Goal: Task Accomplishment & Management: Use online tool/utility

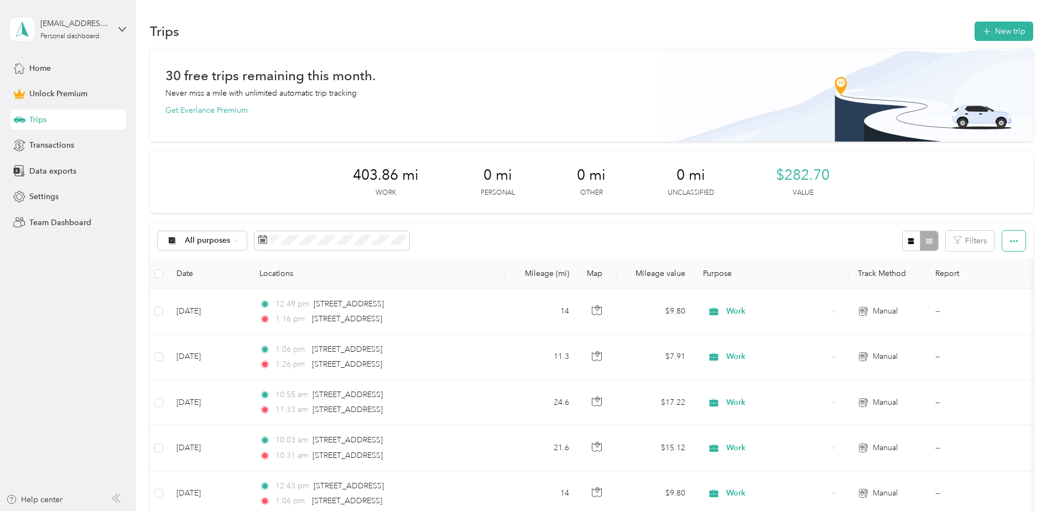
click at [1014, 235] on button "button" at bounding box center [1013, 241] width 23 height 20
click at [1004, 284] on span "Export" at bounding box center [994, 281] width 23 height 9
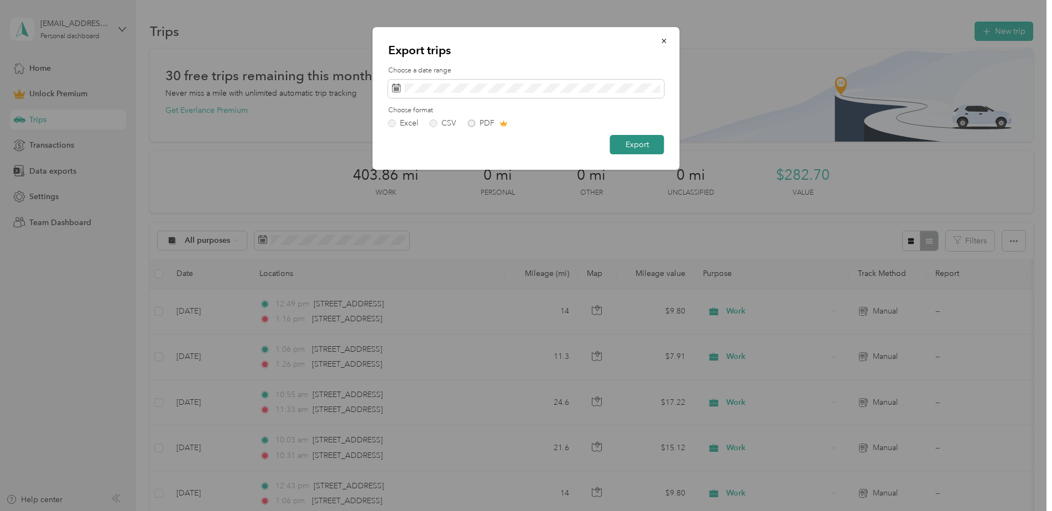
click at [628, 140] on button "Export" at bounding box center [637, 144] width 54 height 19
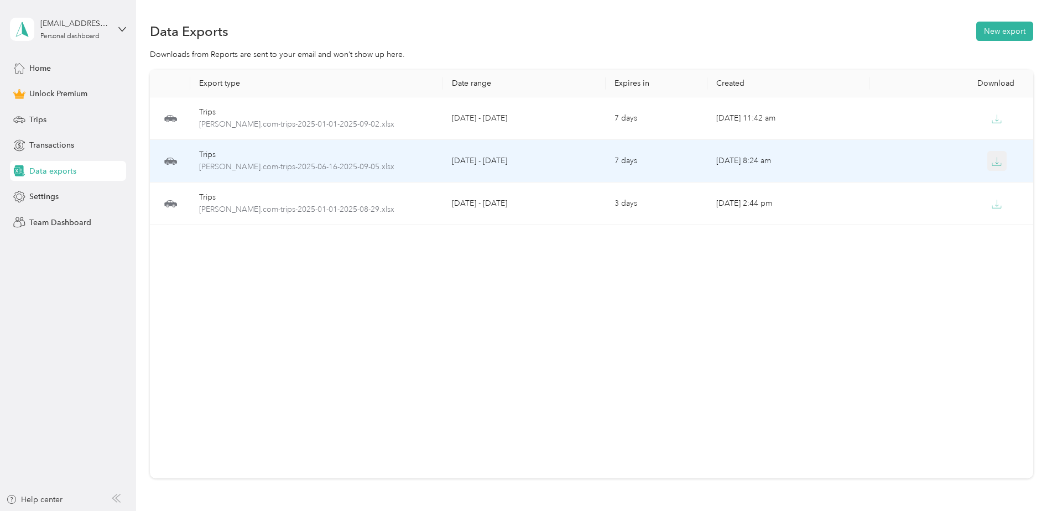
click at [998, 159] on icon "button" at bounding box center [997, 162] width 10 height 10
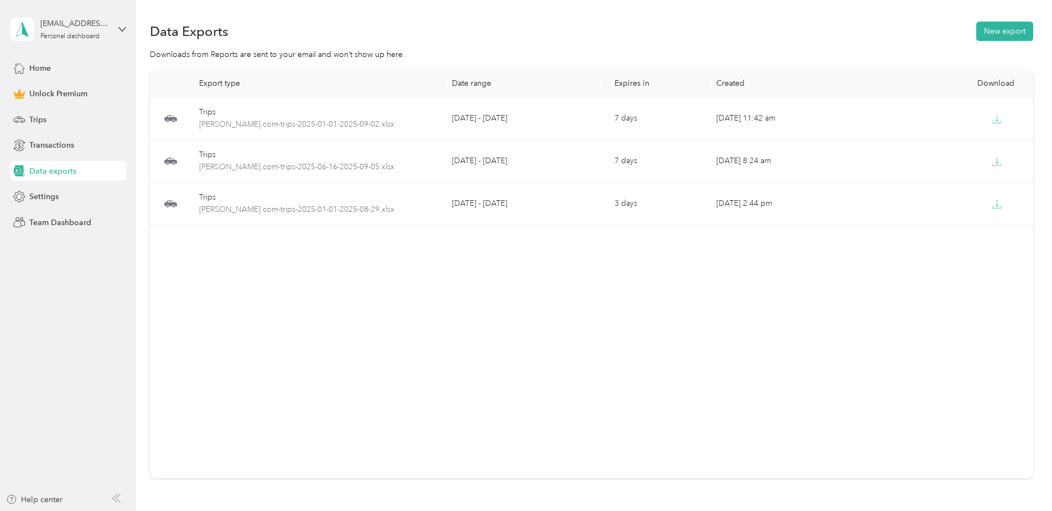
drag, startPoint x: 522, startPoint y: 261, endPoint x: 628, endPoint y: 233, distance: 110.3
click at [522, 261] on div "Export type Date range Expires in Created Download Trips [PERSON_NAME].com-trip…" at bounding box center [591, 274] width 883 height 409
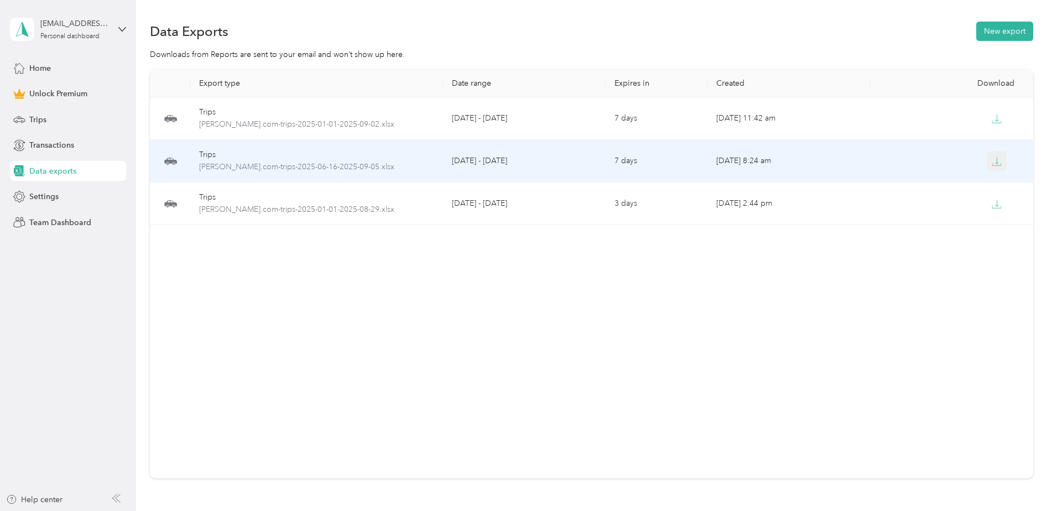
click at [993, 161] on icon "button" at bounding box center [997, 162] width 10 height 10
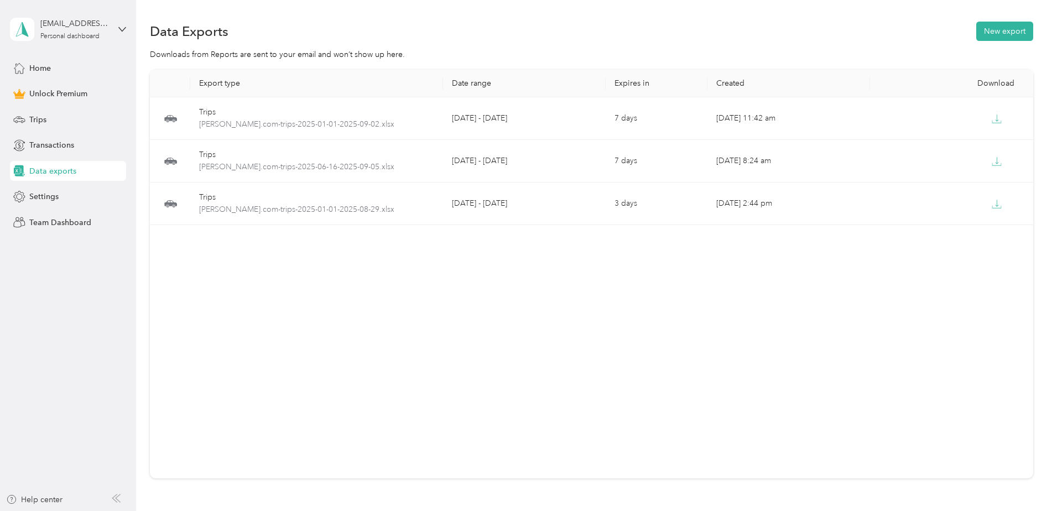
click at [727, 230] on div "Export type Date range Expires in Created Download Trips [PERSON_NAME].com-trip…" at bounding box center [591, 274] width 883 height 409
click at [55, 123] on div "Trips" at bounding box center [68, 120] width 116 height 20
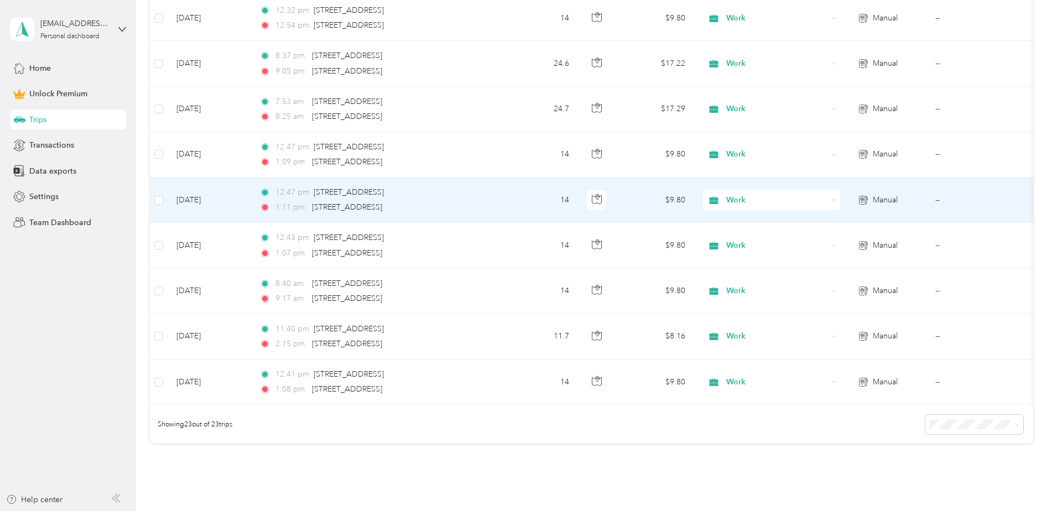
scroll to position [1024, 0]
